Goal: Navigation & Orientation: Understand site structure

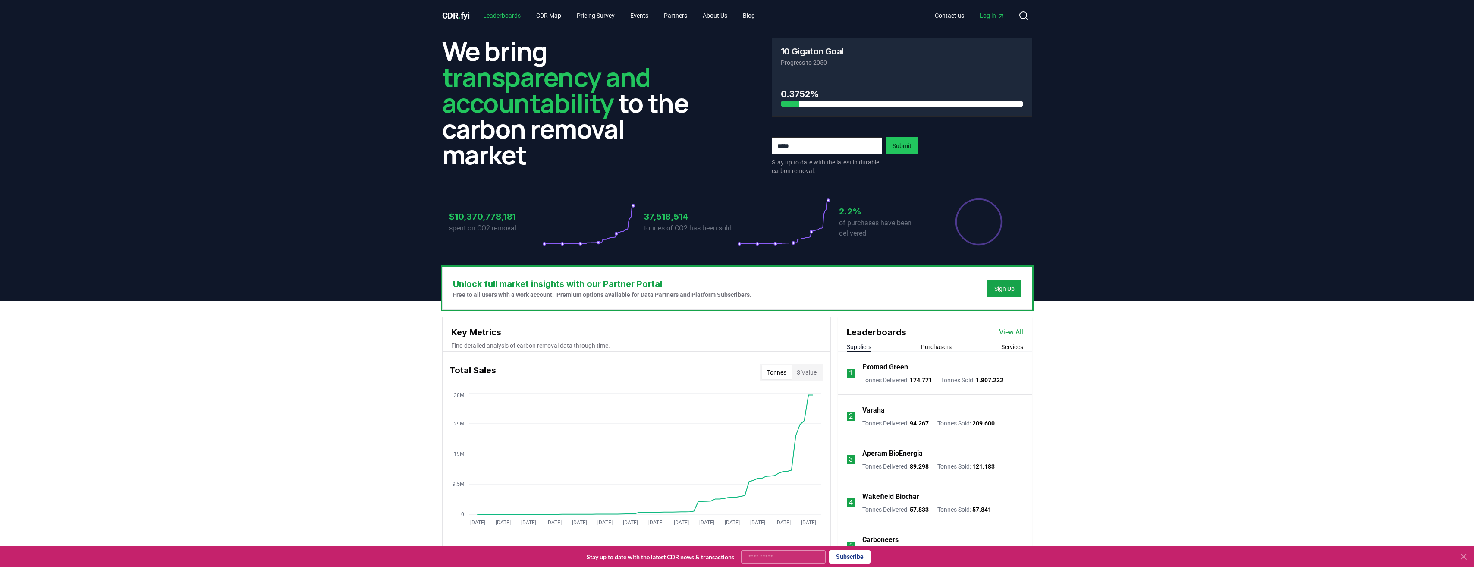
click at [493, 11] on link "Leaderboards" at bounding box center [501, 16] width 51 height 16
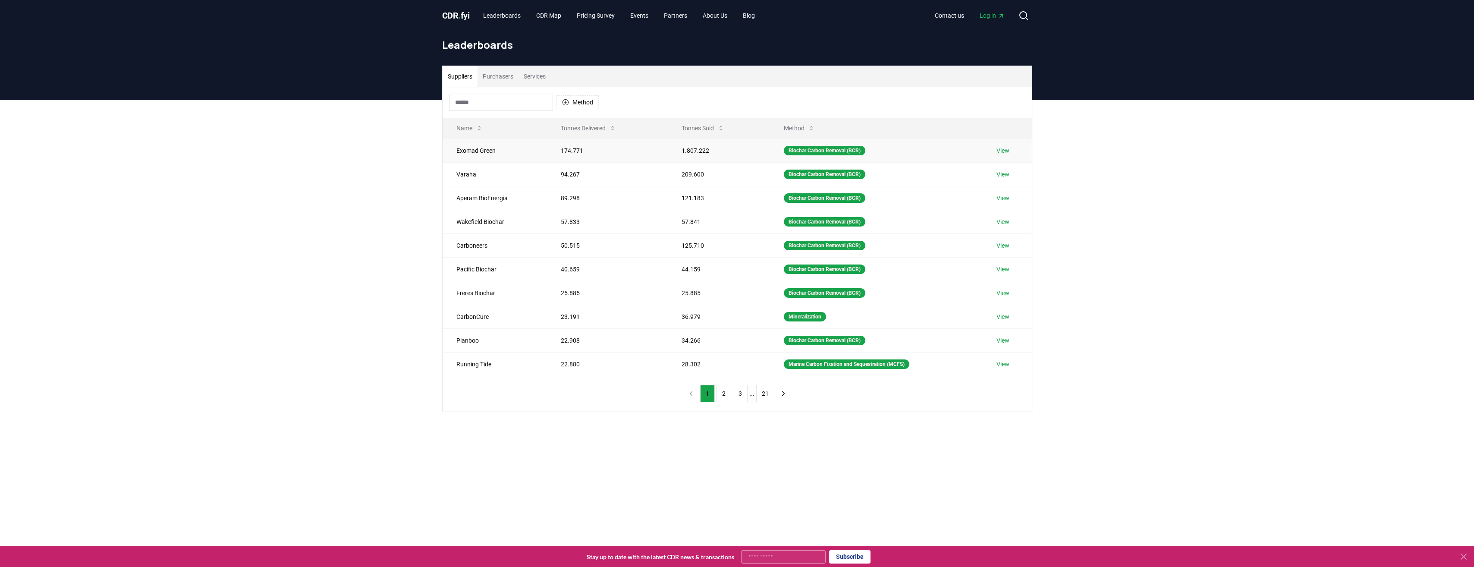
click at [481, 148] on td "Exomad Green" at bounding box center [495, 150] width 105 height 24
click at [501, 75] on button "Purchasers" at bounding box center [498, 76] width 41 height 21
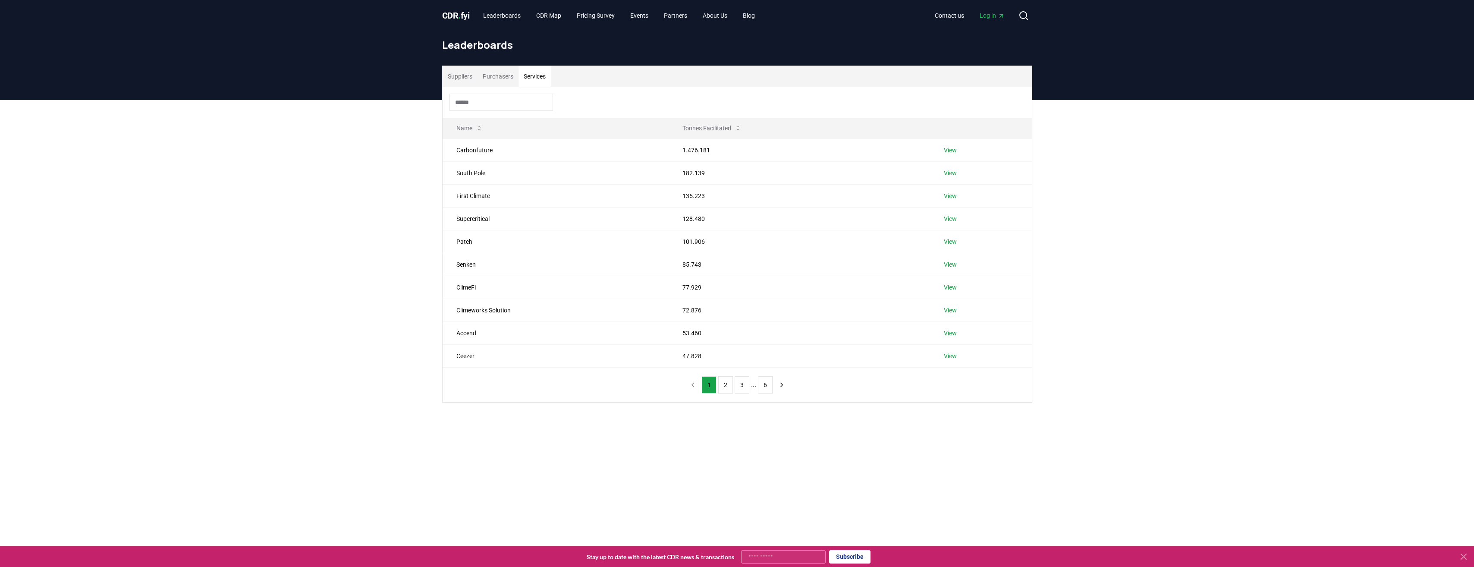
click at [535, 72] on button "Services" at bounding box center [535, 76] width 32 height 21
click at [459, 77] on button "Suppliers" at bounding box center [460, 76] width 35 height 21
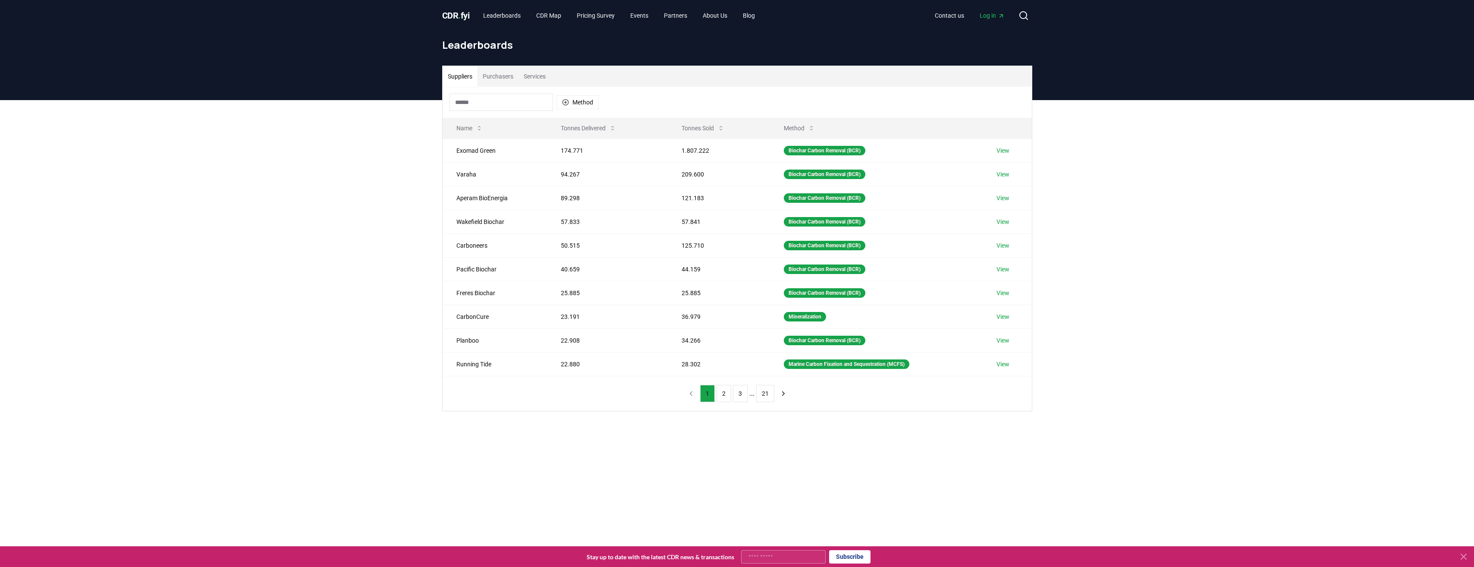
click at [463, 20] on span "CDR . fyi" at bounding box center [456, 15] width 28 height 10
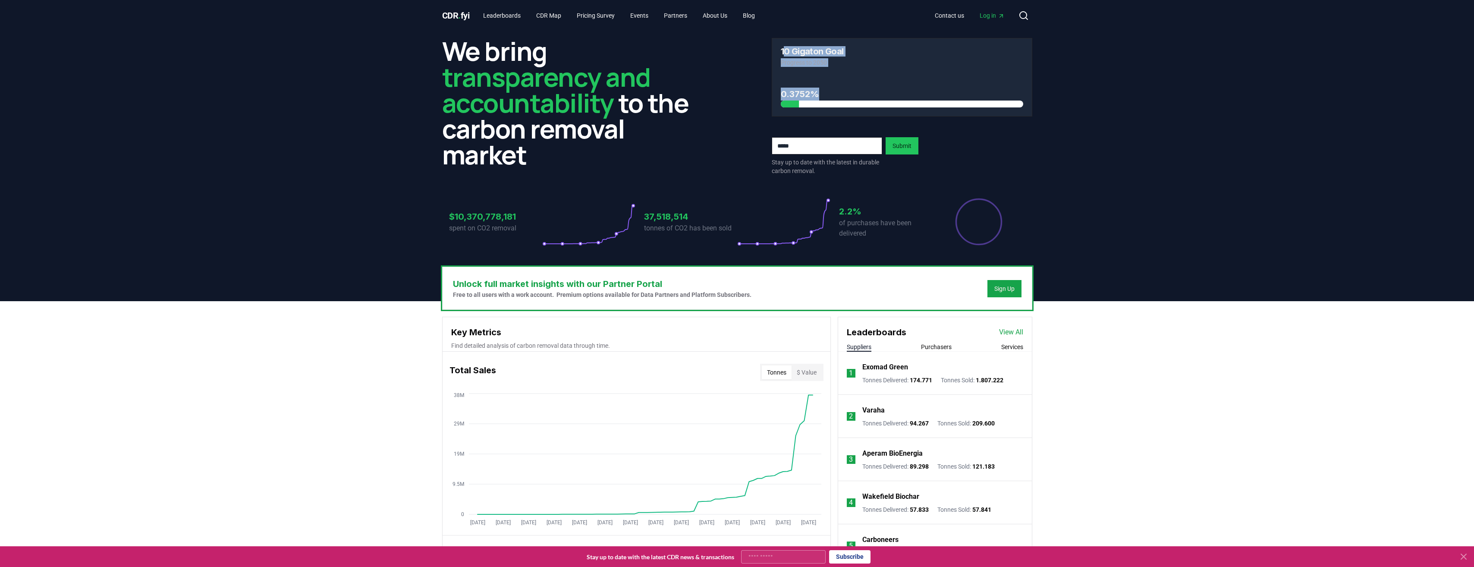
drag, startPoint x: 783, startPoint y: 51, endPoint x: 838, endPoint y: 89, distance: 66.7
click at [838, 89] on div "10 Gigaton Goal Progress to 2050 0.3752%" at bounding box center [902, 77] width 261 height 79
drag, startPoint x: 838, startPoint y: 89, endPoint x: 855, endPoint y: 103, distance: 21.7
click at [855, 103] on div at bounding box center [902, 104] width 242 height 7
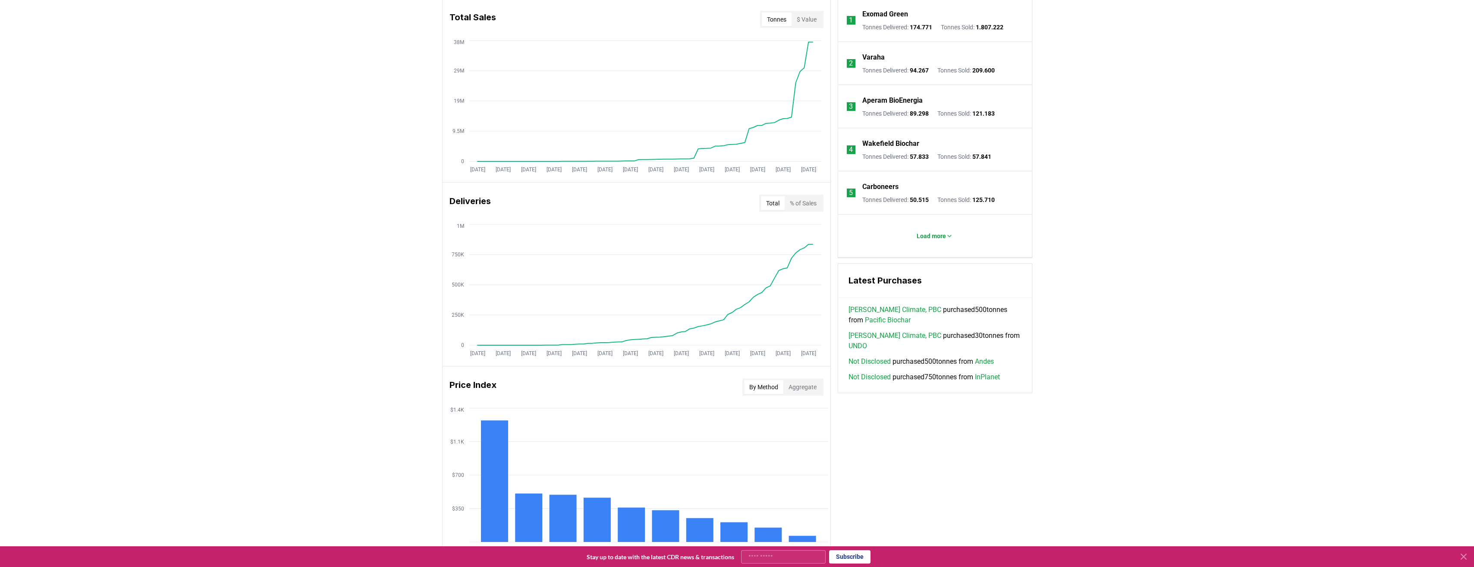
scroll to position [542, 0]
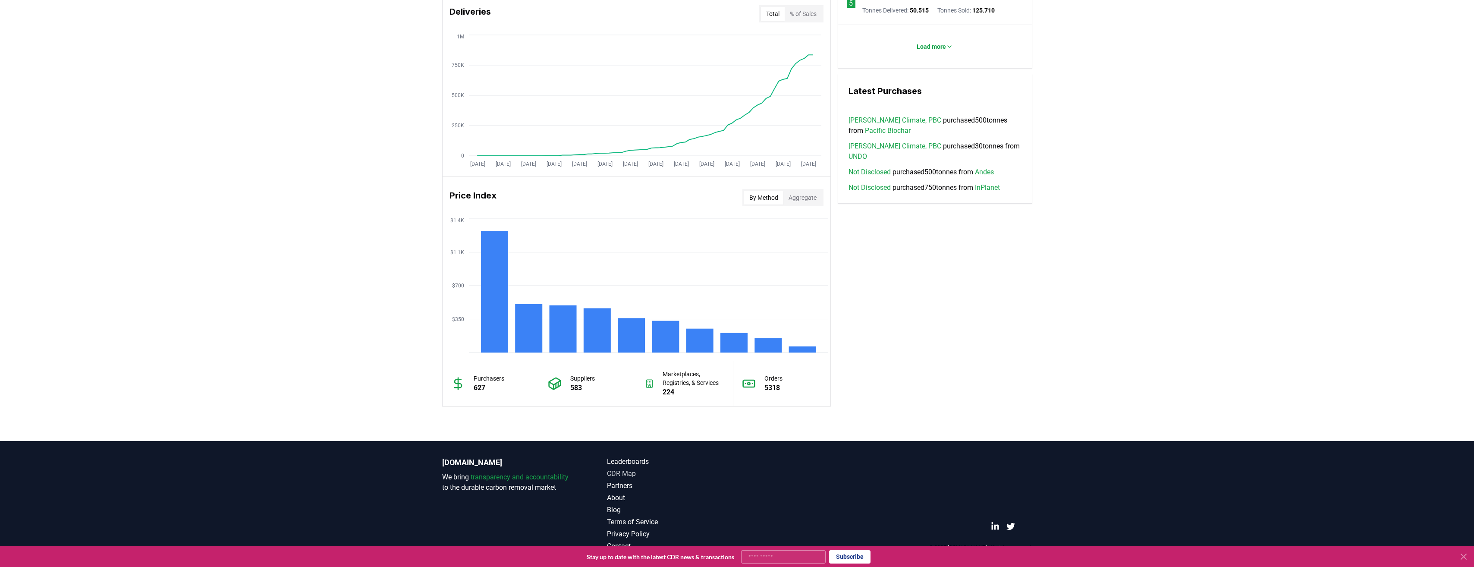
click at [624, 475] on link "CDR Map" at bounding box center [672, 473] width 130 height 10
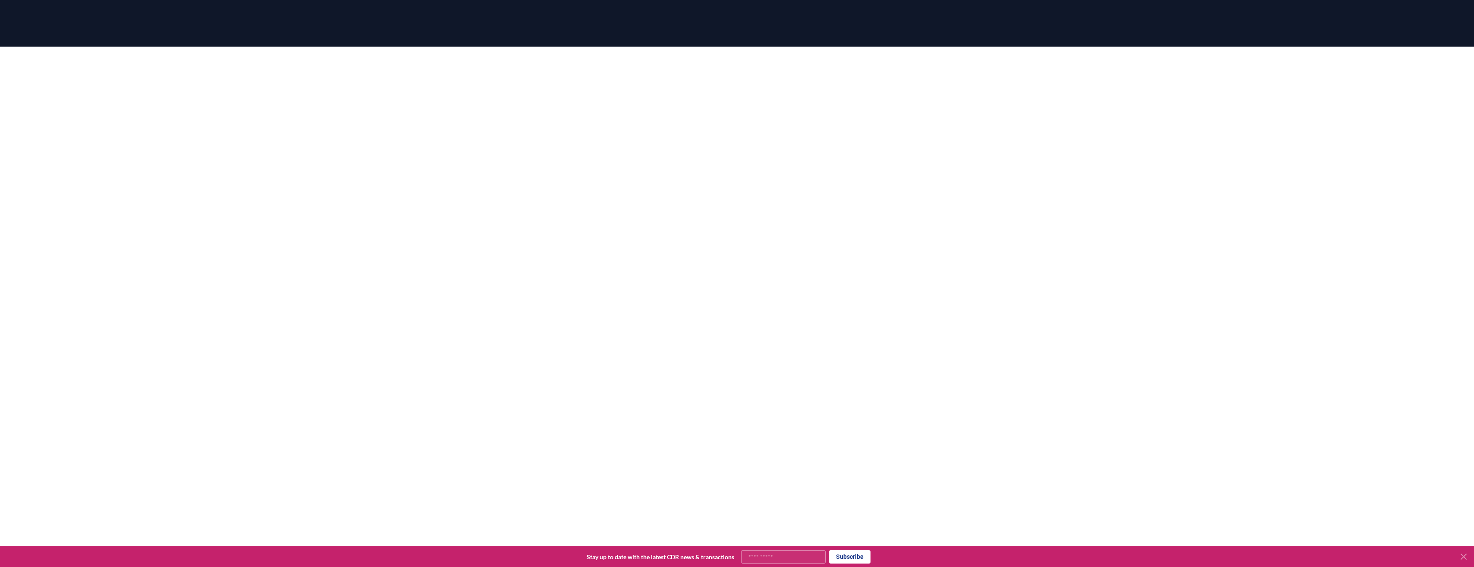
scroll to position [124, 0]
